Goal: Check status: Check status

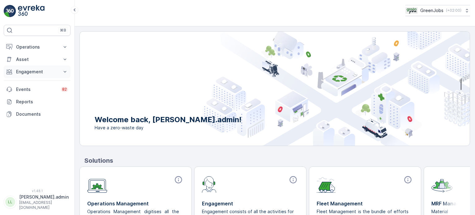
click at [25, 74] on p "Engagement" at bounding box center [37, 72] width 42 height 6
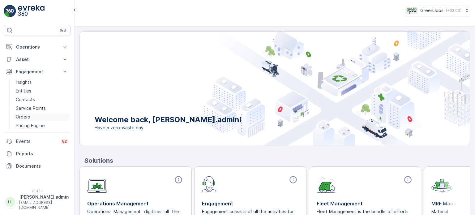
click at [23, 116] on p "Orders" at bounding box center [23, 117] width 14 height 6
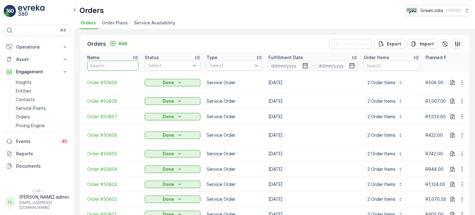
click at [116, 67] on input "text" at bounding box center [112, 66] width 51 height 10
type input "50243"
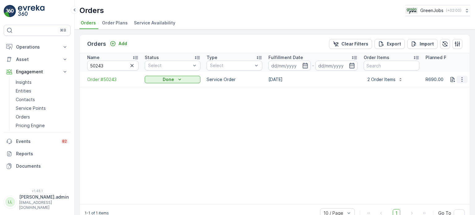
click at [461, 82] on icon "button" at bounding box center [462, 79] width 6 height 6
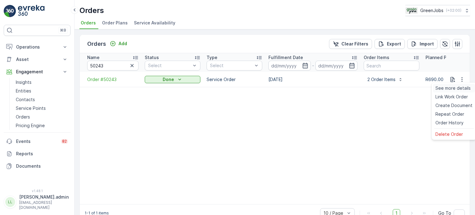
click at [452, 91] on span "See more details" at bounding box center [452, 88] width 35 height 6
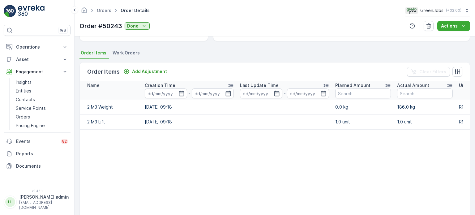
scroll to position [155, 0]
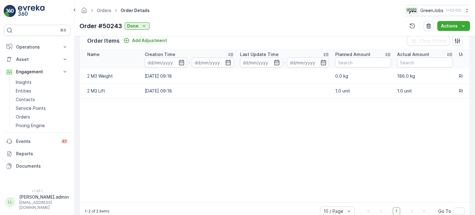
drag, startPoint x: 268, startPoint y: 201, endPoint x: 321, endPoint y: 201, distance: 52.5
click at [321, 201] on table "Name Creation Time - Last Update Time - Planned Amount Actual Amount Unit Price…" at bounding box center [333, 126] width 507 height 152
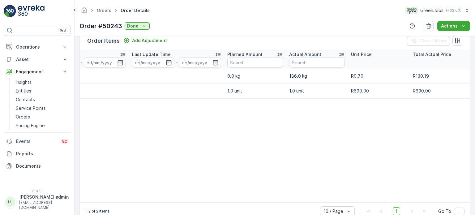
scroll to position [0, 109]
